Goal: Task Accomplishment & Management: Manage account settings

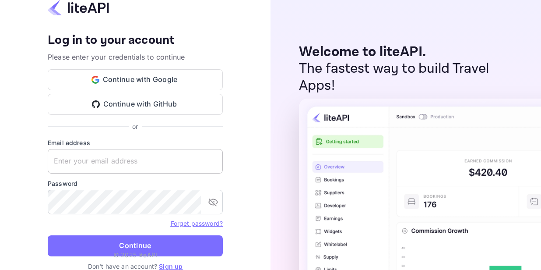
click at [77, 164] on input "text" at bounding box center [135, 161] width 175 height 25
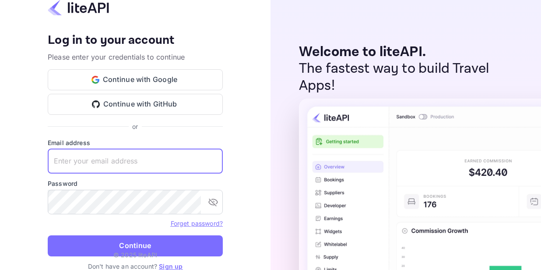
paste input "[PERSON_NAME][EMAIL_ADDRESS][DOMAIN_NAME]"
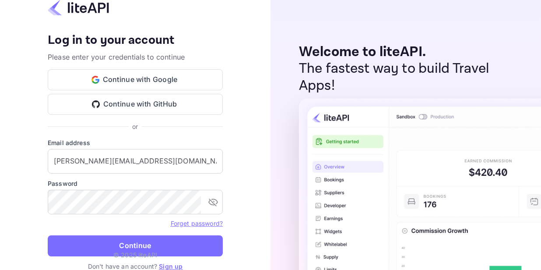
click at [29, 155] on div "Your account has been created successfully, a confirmation link has been sent t…" at bounding box center [135, 135] width 270 height 270
click at [174, 157] on input "n.valbusa+revolutcs@nuitee.com" at bounding box center [135, 161] width 175 height 25
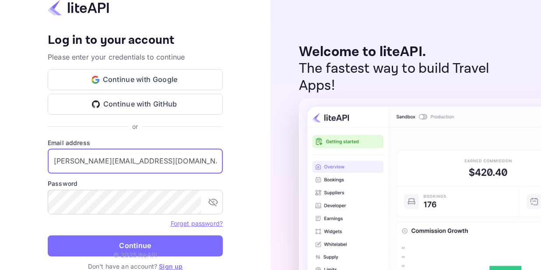
paste input "VpMV42Umge@NcZL"
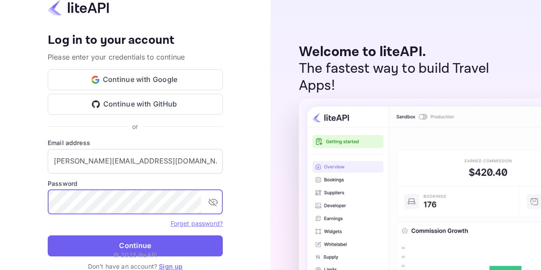
click at [142, 243] on button "Continue" at bounding box center [135, 245] width 175 height 21
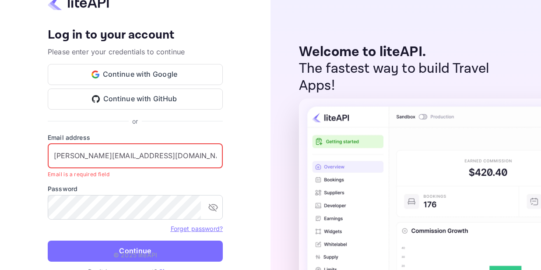
scroll to position [0, 25]
click at [172, 158] on input "n.valbusa+revolutcs@nuitee.com VpMV42Umge@NcZL" at bounding box center [135, 156] width 175 height 25
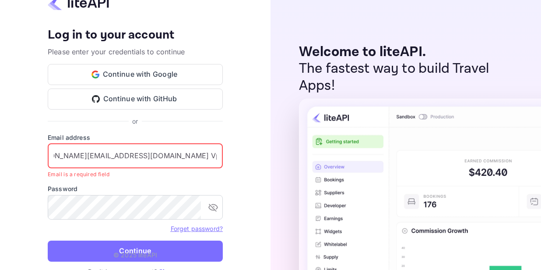
drag, startPoint x: 216, startPoint y: 154, endPoint x: 142, endPoint y: 154, distance: 74.4
click at [142, 154] on input "n.valbusa+revolutcs@nuitee.com VpMV42Umge@NcZL" at bounding box center [135, 156] width 175 height 25
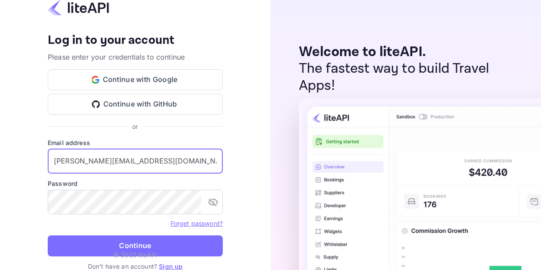
type input "n.valbusa+revolutcs@nuitee.com"
click at [48, 235] on button "Continue" at bounding box center [135, 245] width 175 height 21
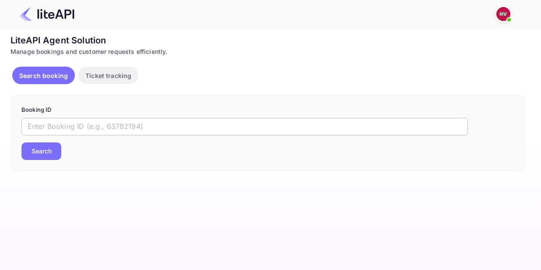
click at [96, 130] on input "text" at bounding box center [244, 127] width 446 height 18
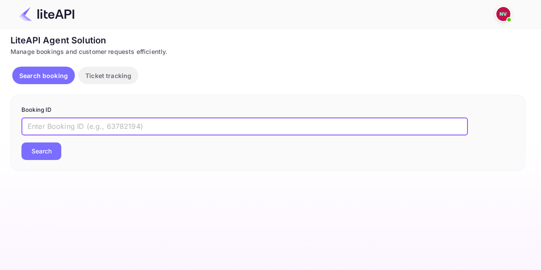
paste input "8958590"
type input "8958590"
click at [35, 154] on button "Search" at bounding box center [41, 151] width 40 height 18
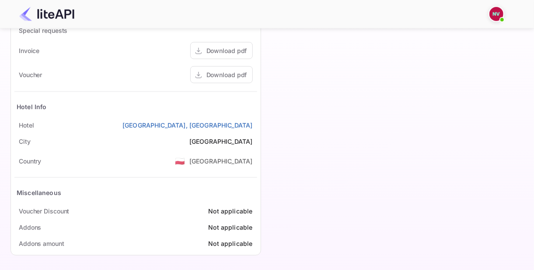
scroll to position [398, 0]
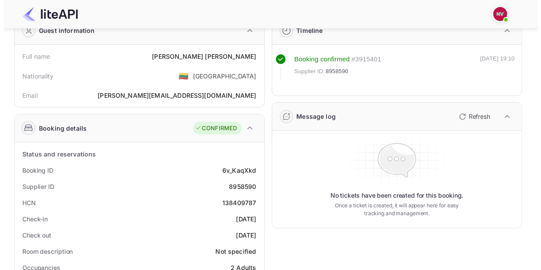
scroll to position [0, 0]
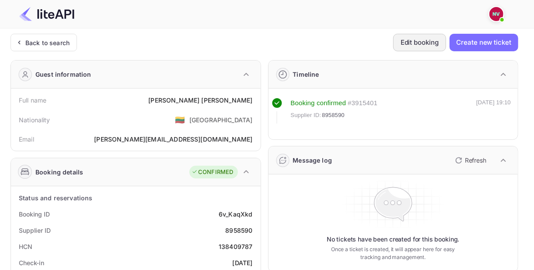
click at [410, 39] on button "Edit booking" at bounding box center [419, 43] width 53 height 18
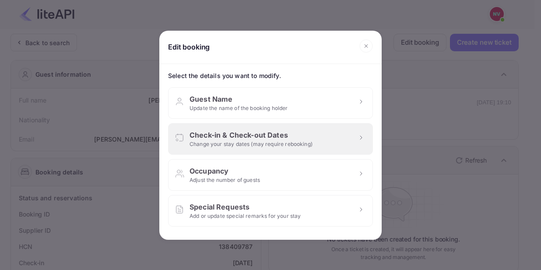
click at [270, 140] on div "Change your stay dates (may require rebooking)" at bounding box center [250, 144] width 123 height 8
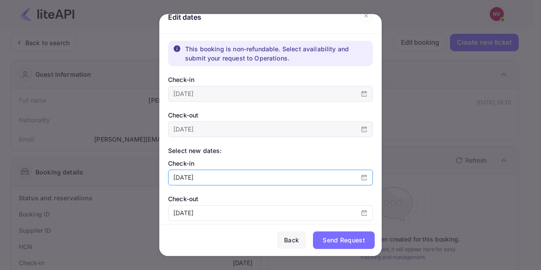
scroll to position [21, 0]
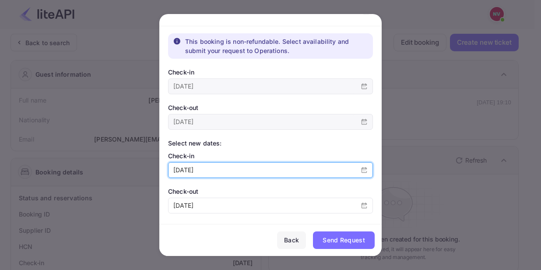
click at [194, 169] on input "[DATE]" at bounding box center [261, 169] width 187 height 15
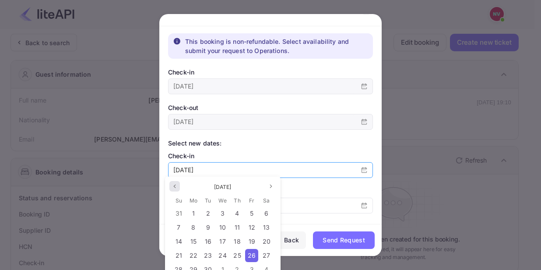
click at [172, 186] on button "Previous month" at bounding box center [174, 186] width 11 height 11
click at [210, 266] on span "26" at bounding box center [208, 268] width 8 height 7
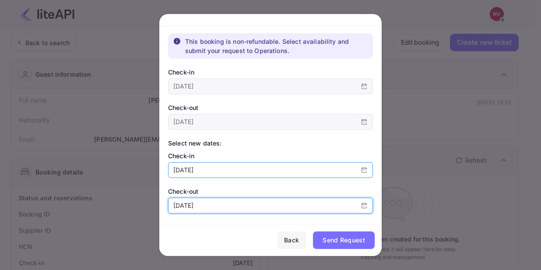
click at [203, 199] on input "[DATE]" at bounding box center [261, 205] width 187 height 15
click at [306, 144] on div "Select new dates:" at bounding box center [270, 142] width 205 height 9
click at [218, 204] on input "[DATE]" at bounding box center [261, 205] width 187 height 15
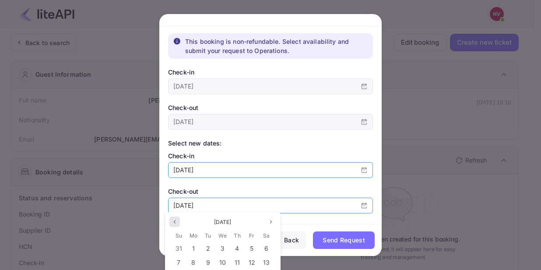
click at [172, 222] on icon "page previous" at bounding box center [174, 221] width 5 height 5
click at [253, 262] on span "8" at bounding box center [252, 261] width 4 height 7
click at [176, 223] on icon "page previous" at bounding box center [174, 221] width 5 height 5
click at [270, 223] on icon "page next" at bounding box center [270, 221] width 5 height 5
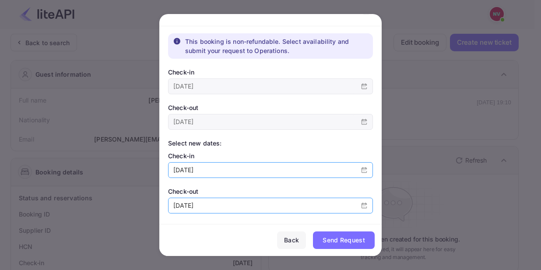
click at [333, 194] on div "Check-out" at bounding box center [270, 190] width 205 height 9
click at [365, 203] on span at bounding box center [364, 205] width 17 height 15
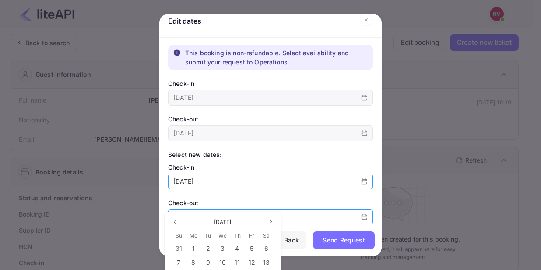
scroll to position [0, 0]
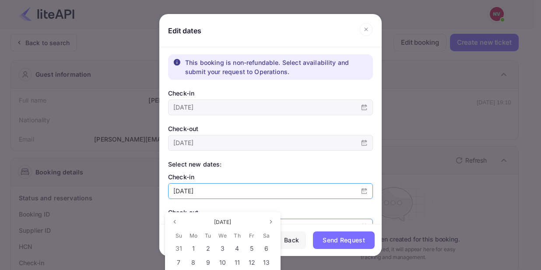
click at [359, 221] on span at bounding box center [364, 226] width 17 height 15
click at [360, 220] on span at bounding box center [364, 226] width 17 height 15
click at [308, 181] on div "Check-in 2025-08-26" at bounding box center [270, 185] width 205 height 27
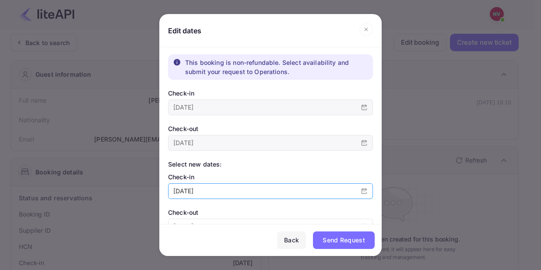
click at [362, 188] on icon "calender simple" at bounding box center [364, 191] width 6 height 6
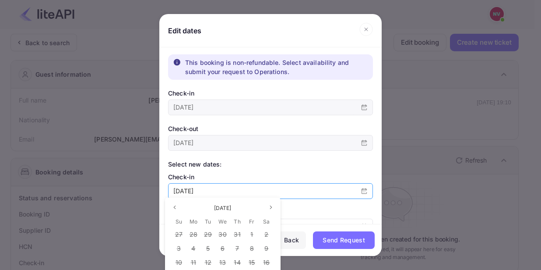
click at [362, 188] on icon "calender simple" at bounding box center [364, 191] width 6 height 6
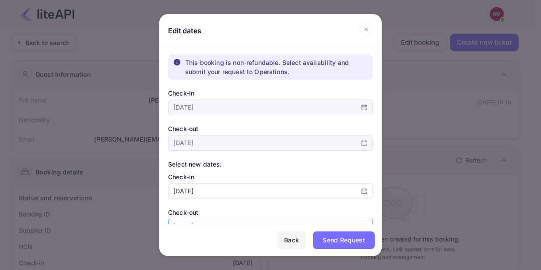
click at [359, 221] on span at bounding box center [364, 226] width 17 height 15
click at [328, 165] on div "Select new dates:" at bounding box center [270, 163] width 205 height 9
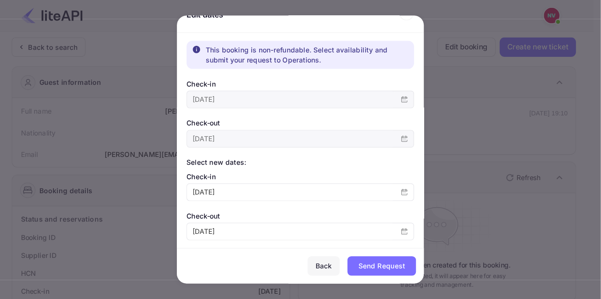
scroll to position [21, 0]
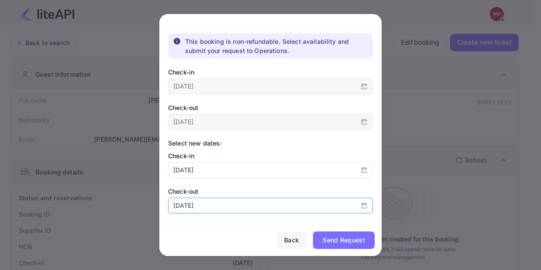
click at [363, 205] on icon "calender simple" at bounding box center [363, 205] width 5 height 6
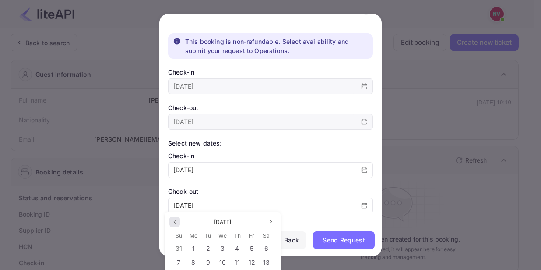
click at [175, 221] on icon "page previous" at bounding box center [174, 221] width 5 height 5
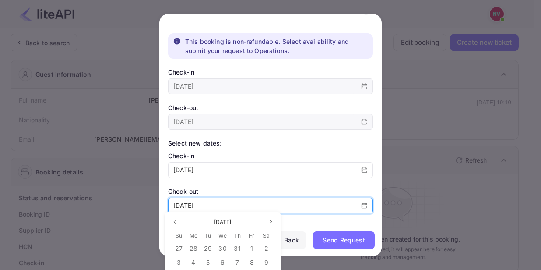
click at [334, 200] on input "[DATE]" at bounding box center [261, 205] width 187 height 15
click at [328, 200] on input "[DATE]" at bounding box center [261, 205] width 187 height 15
click at [242, 198] on input "[DATE]" at bounding box center [261, 205] width 187 height 15
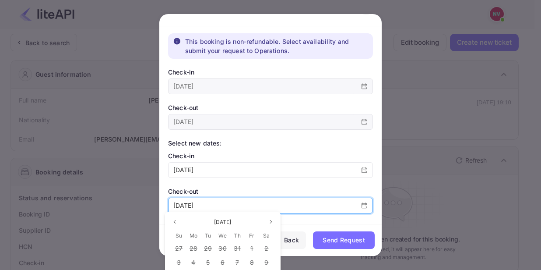
click at [209, 200] on input "[DATE]" at bounding box center [261, 205] width 187 height 15
click at [206, 203] on input "[DATE]" at bounding box center [261, 205] width 187 height 15
click at [201, 205] on input "[DATE]" at bounding box center [261, 205] width 187 height 15
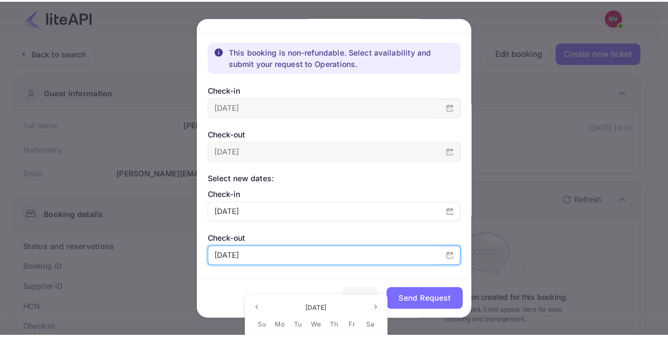
scroll to position [0, 0]
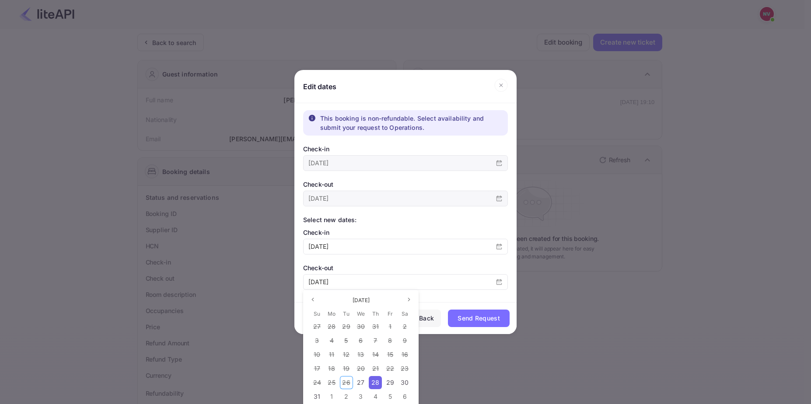
drag, startPoint x: 6, startPoint y: 35, endPoint x: 376, endPoint y: 385, distance: 509.2
click at [376, 269] on span "28" at bounding box center [376, 382] width 8 height 7
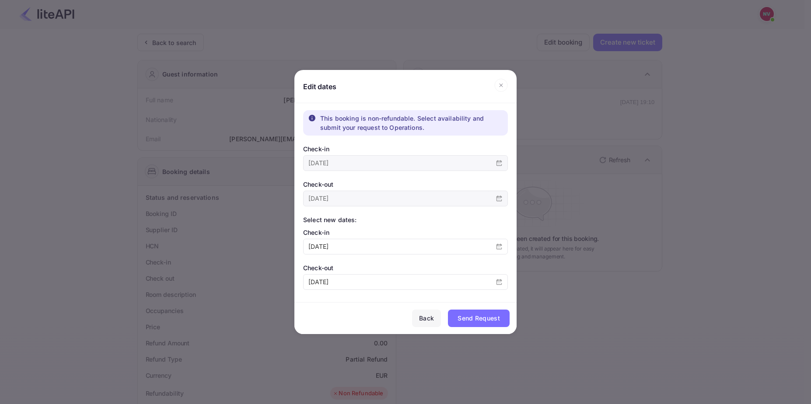
click at [471, 269] on div "Send Request" at bounding box center [479, 318] width 42 height 11
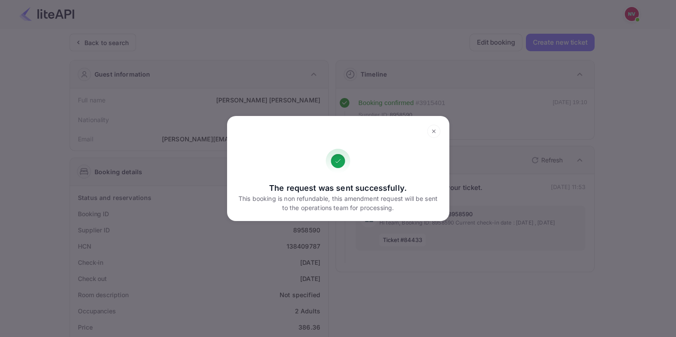
drag, startPoint x: 1, startPoint y: 2, endPoint x: 434, endPoint y: 130, distance: 451.2
click at [434, 130] on icon at bounding box center [434, 131] width 14 height 13
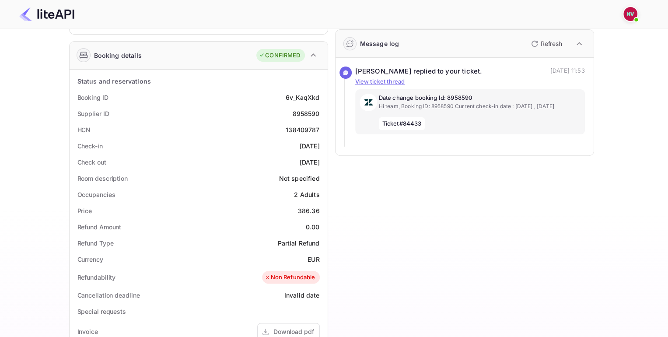
scroll to position [164, 0]
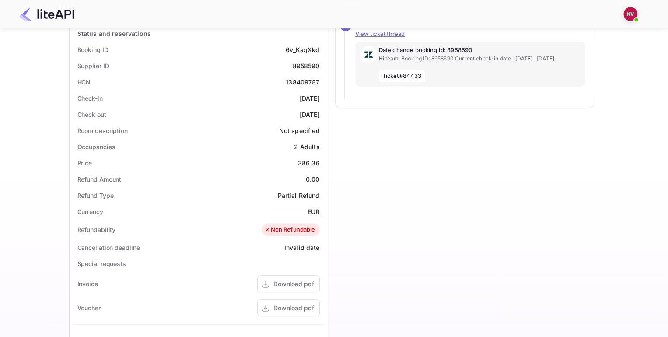
click at [446, 189] on div "Timeline Booking confirmed # 3915401 Supplier ID: 8958590 18 Aug 2025 19:10 Mes…" at bounding box center [461, 192] width 266 height 606
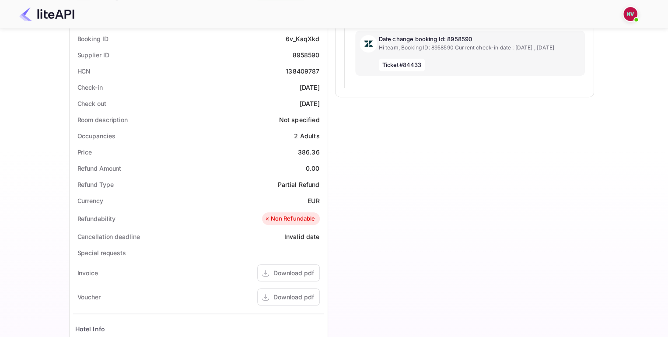
scroll to position [0, 0]
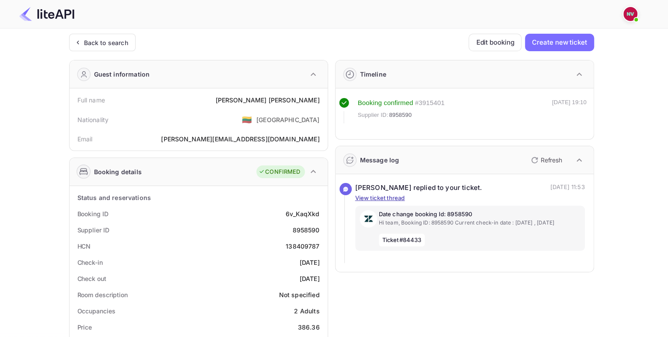
click at [379, 200] on p "View ticket thread" at bounding box center [470, 198] width 230 height 9
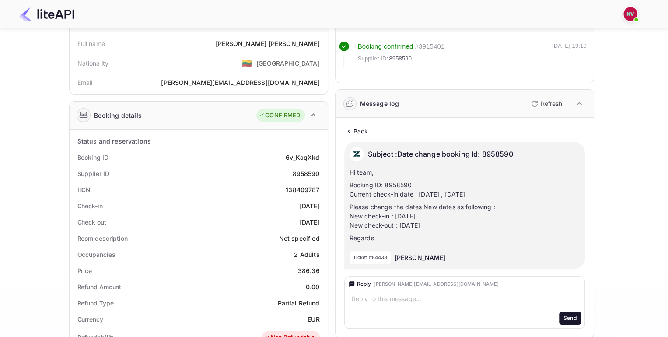
scroll to position [164, 0]
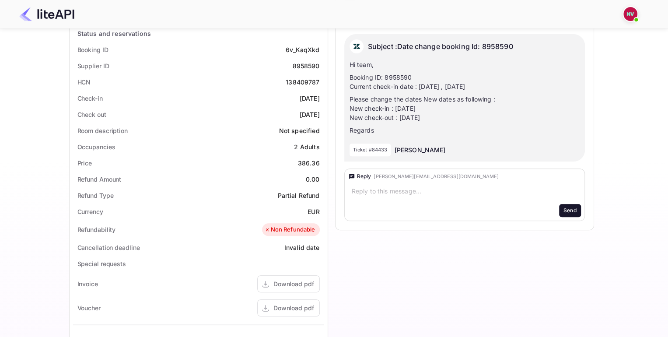
click at [379, 146] on p "Ticket #84433" at bounding box center [370, 149] width 35 height 7
copy p "84433"
click at [478, 253] on div "Timeline Booking confirmed # 3915401 Supplier ID: 8958590 18 Aug 2025 19:10 Mes…" at bounding box center [461, 192] width 266 height 606
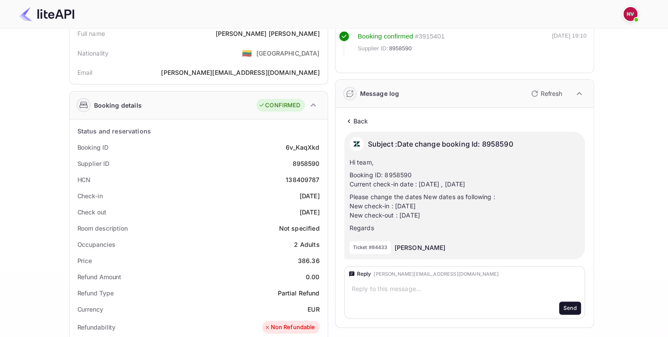
scroll to position [0, 0]
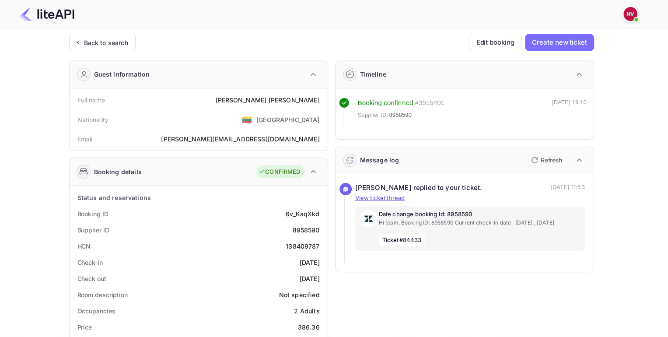
click at [53, 9] on img at bounding box center [46, 14] width 55 height 14
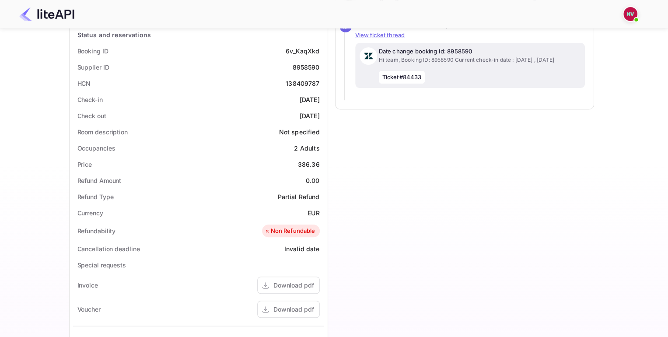
scroll to position [331, 0]
